Goal: Use online tool/utility: Utilize a website feature to perform a specific function

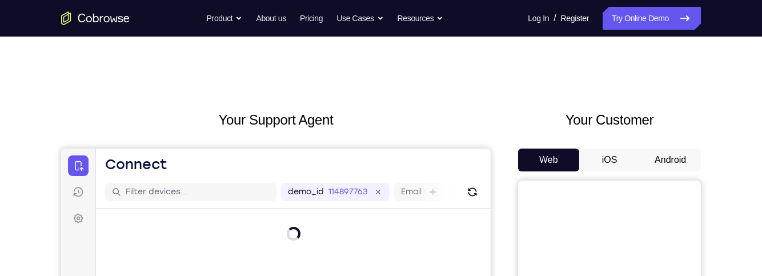
click at [674, 159] on button "Android" at bounding box center [670, 160] width 61 height 23
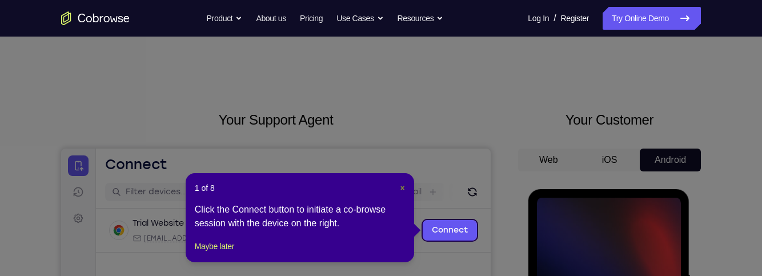
click at [402, 187] on span "×" at bounding box center [403, 187] width 5 height 9
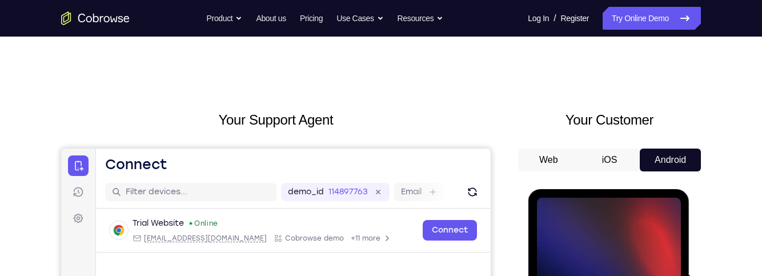
click at [616, 157] on button "iOS" at bounding box center [609, 160] width 61 height 23
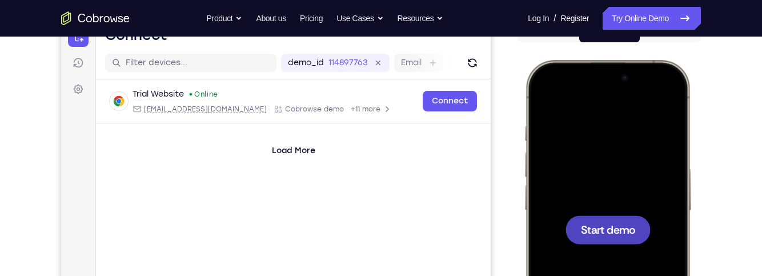
scroll to position [141, 0]
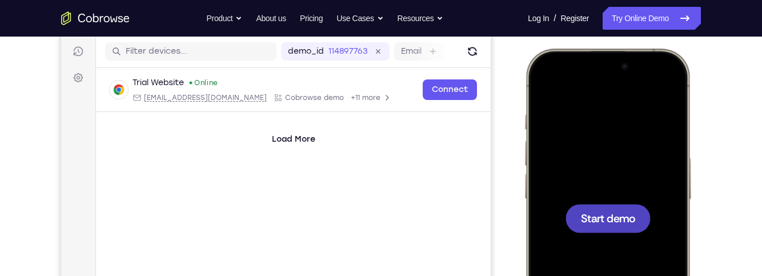
click at [621, 216] on span "Start demo" at bounding box center [608, 218] width 54 height 11
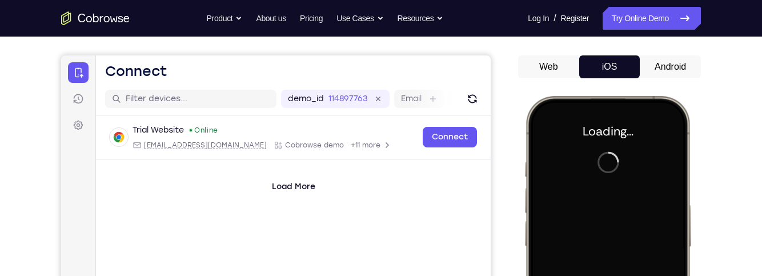
scroll to position [92, 0]
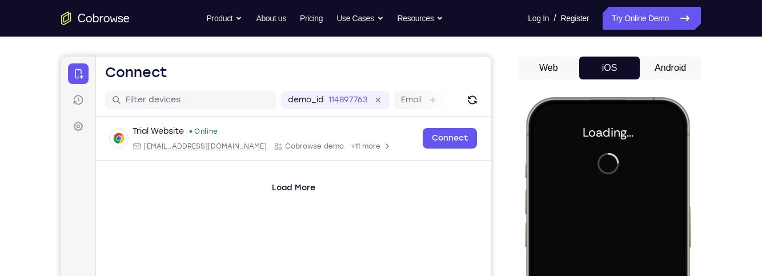
click at [680, 69] on button "Android" at bounding box center [670, 68] width 61 height 23
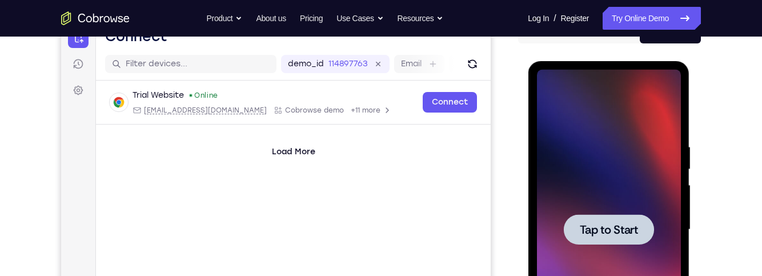
scroll to position [133, 0]
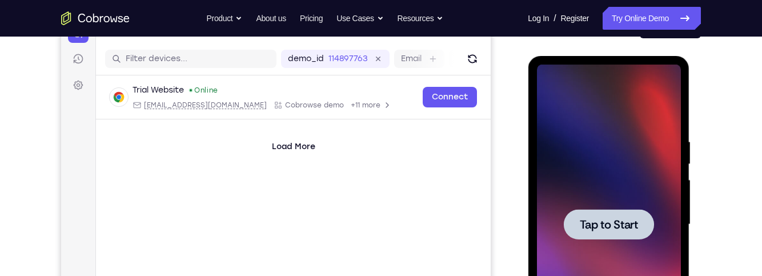
click at [624, 219] on span "Tap to Start" at bounding box center [608, 224] width 58 height 11
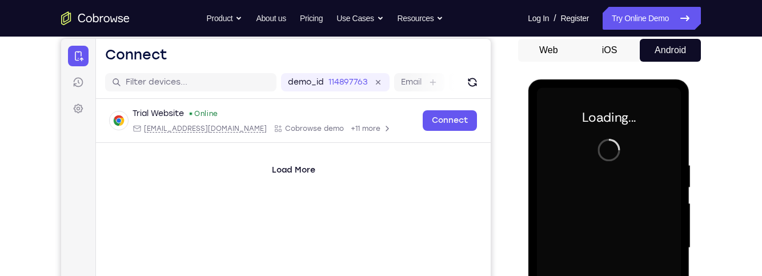
scroll to position [104, 0]
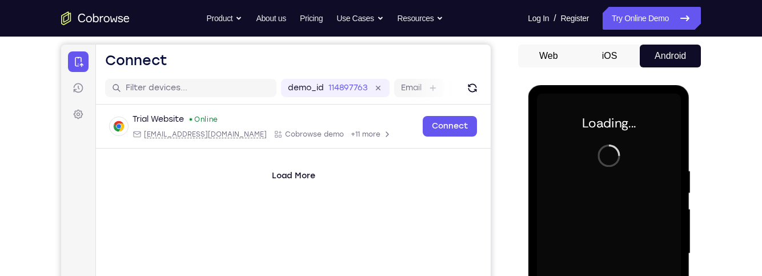
click at [611, 57] on button "iOS" at bounding box center [609, 56] width 61 height 23
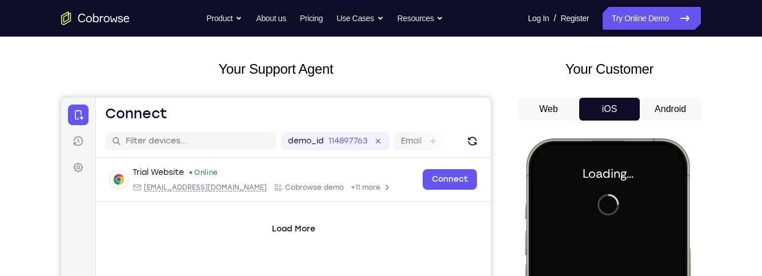
scroll to position [92, 0]
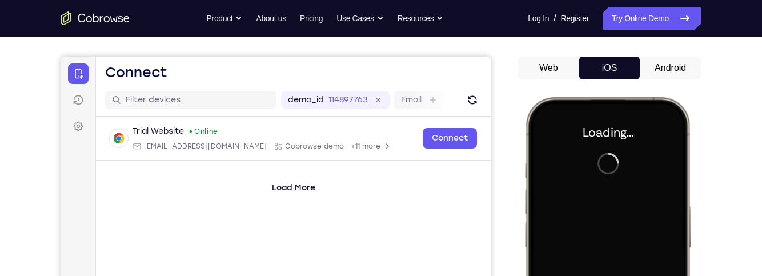
click at [675, 69] on button "Android" at bounding box center [670, 68] width 61 height 23
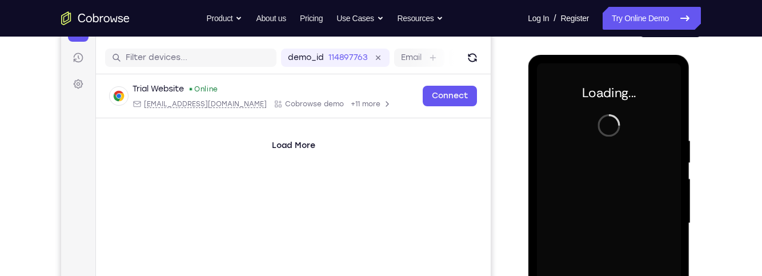
scroll to position [140, 0]
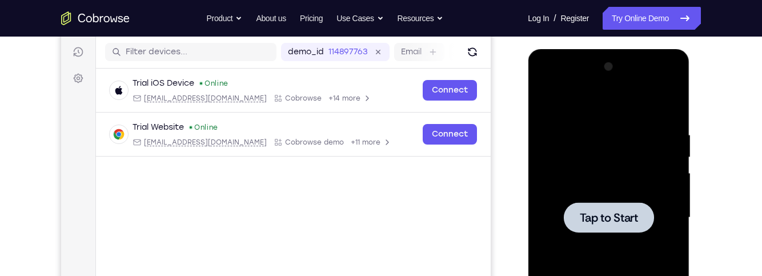
click at [628, 215] on span "Tap to Start" at bounding box center [608, 217] width 58 height 11
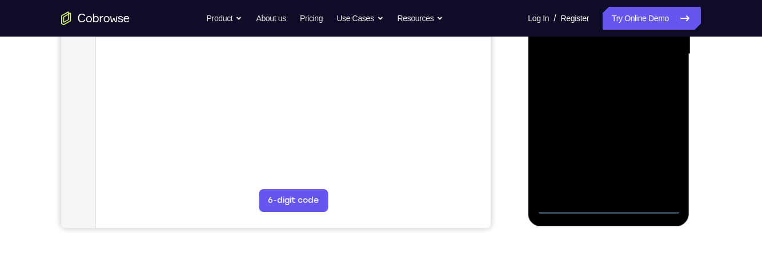
scroll to position [309, 0]
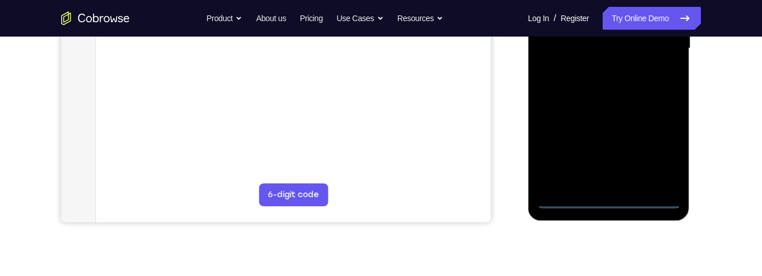
click at [605, 202] on div at bounding box center [609, 49] width 144 height 320
click at [661, 157] on div at bounding box center [609, 49] width 144 height 320
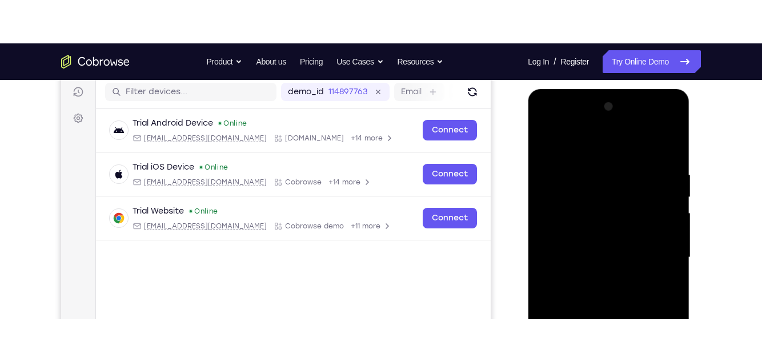
scroll to position [119, 0]
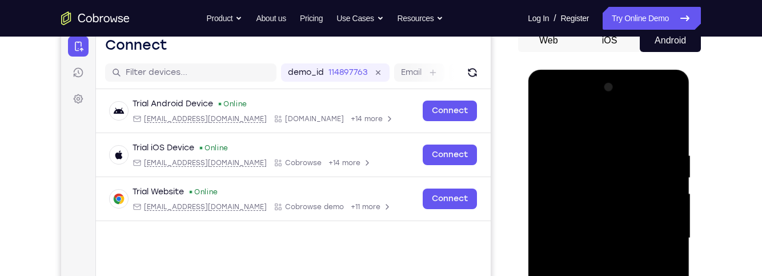
click at [565, 104] on div at bounding box center [609, 238] width 144 height 320
click at [659, 238] on div at bounding box center [609, 238] width 144 height 320
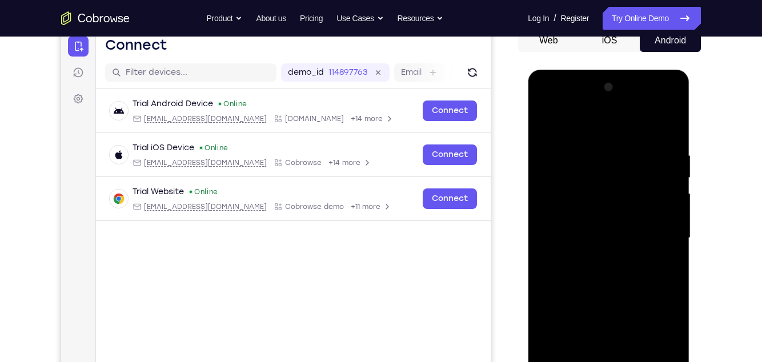
click at [602, 263] on div at bounding box center [609, 238] width 144 height 320
click at [585, 230] on div at bounding box center [609, 238] width 144 height 320
click at [576, 206] on div at bounding box center [609, 238] width 144 height 320
click at [644, 241] on div at bounding box center [609, 238] width 144 height 320
click at [658, 274] on div at bounding box center [609, 238] width 144 height 320
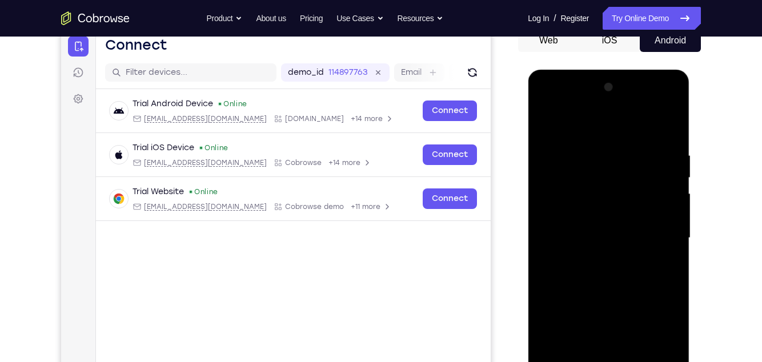
click at [630, 271] on div at bounding box center [609, 238] width 144 height 320
click at [639, 274] on div at bounding box center [609, 238] width 144 height 320
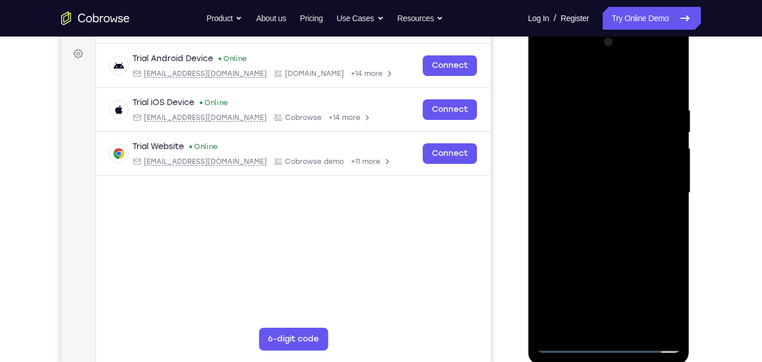
scroll to position [169, 0]
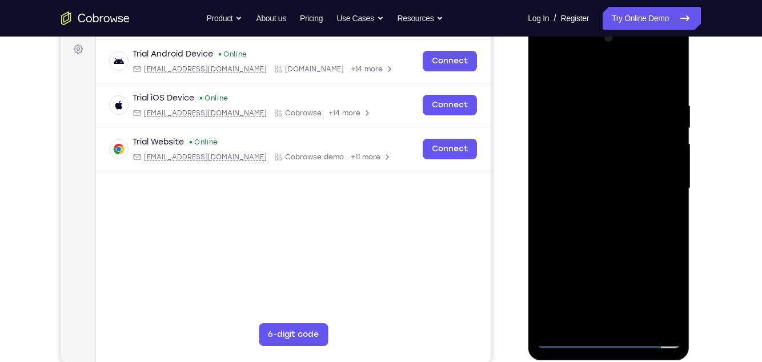
click at [635, 275] on div at bounding box center [609, 189] width 144 height 320
click at [644, 245] on div at bounding box center [609, 189] width 144 height 320
click at [634, 275] on div at bounding box center [609, 189] width 144 height 320
click at [647, 247] on div at bounding box center [609, 189] width 144 height 320
click at [595, 155] on div at bounding box center [609, 189] width 144 height 320
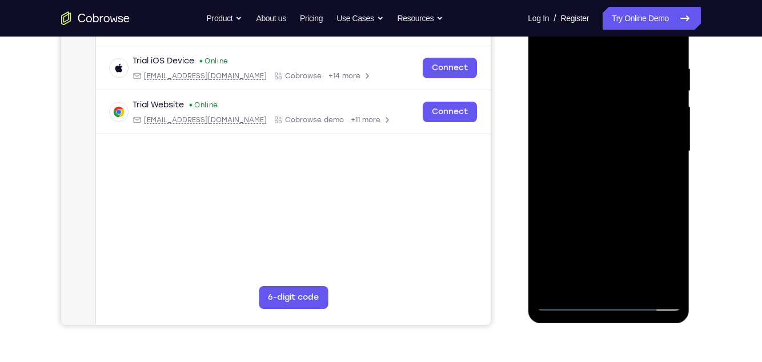
scroll to position [222, 0]
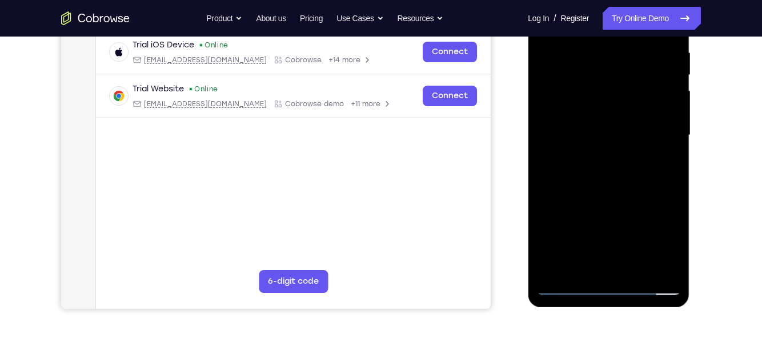
click at [589, 265] on div at bounding box center [609, 135] width 144 height 320
click at [662, 167] on div at bounding box center [609, 135] width 144 height 320
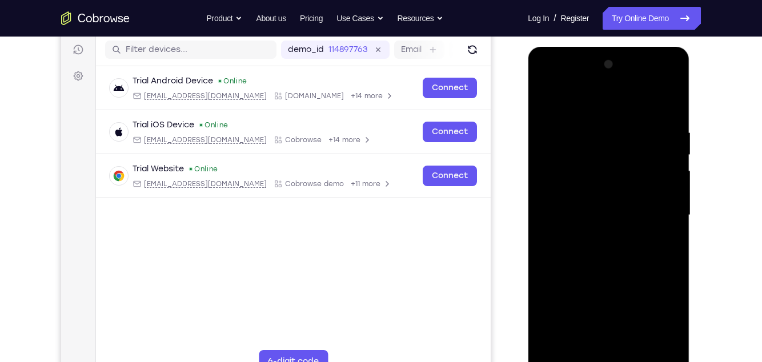
scroll to position [137, 0]
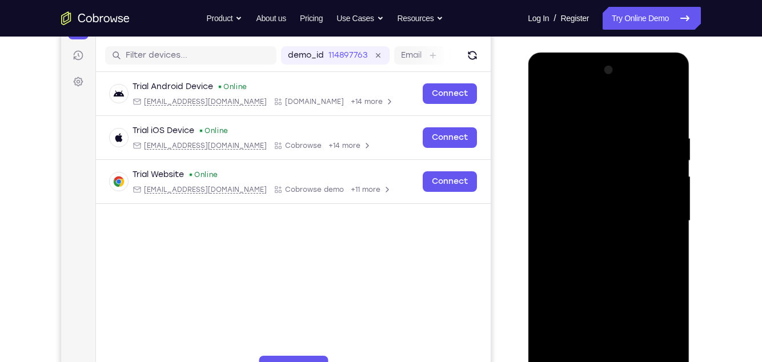
click at [545, 111] on div at bounding box center [609, 221] width 144 height 320
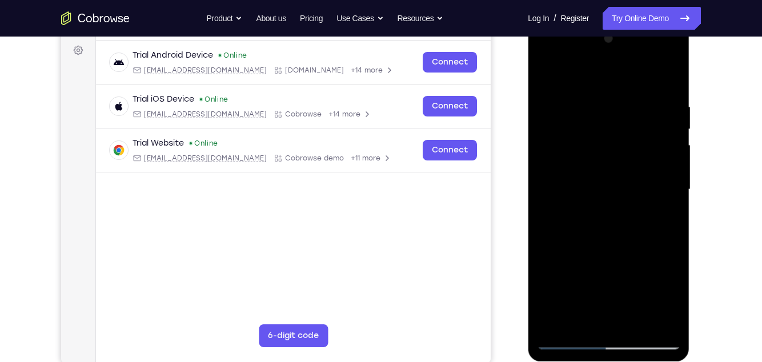
scroll to position [167, 0]
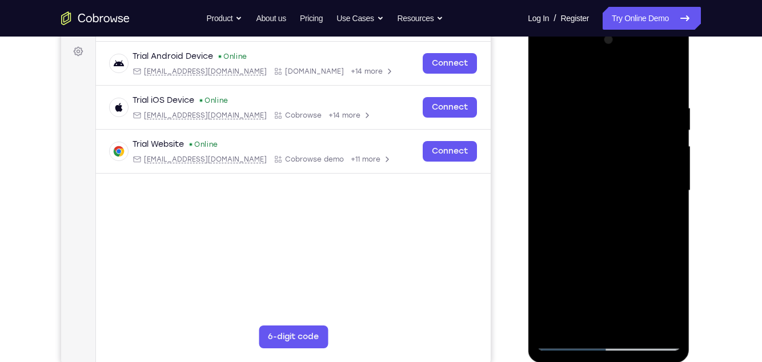
click at [545, 78] on div at bounding box center [609, 191] width 144 height 320
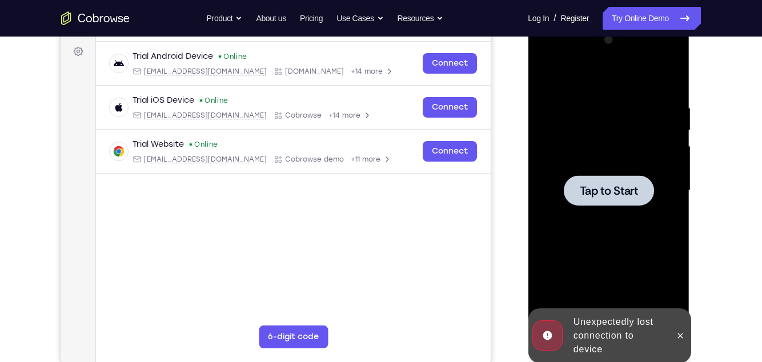
click at [634, 191] on span "Tap to Start" at bounding box center [608, 190] width 58 height 11
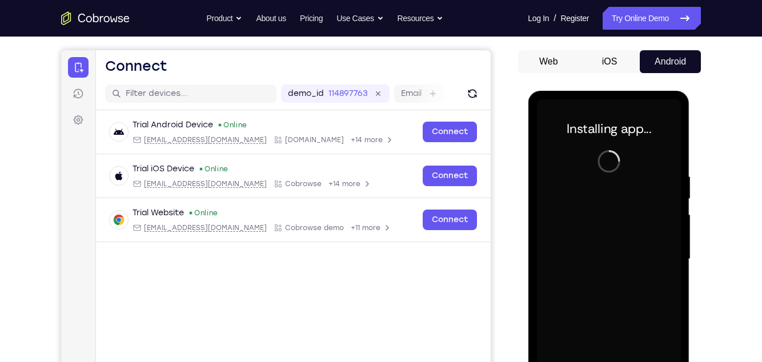
scroll to position [98, 0]
click at [611, 66] on button "iOS" at bounding box center [609, 62] width 61 height 23
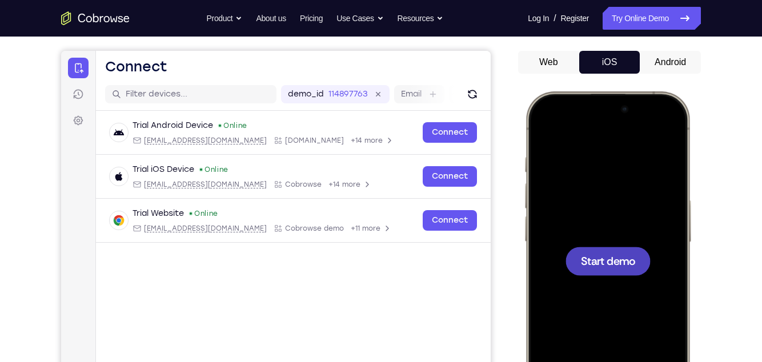
click at [642, 253] on div at bounding box center [608, 261] width 85 height 29
